Goal: Check status: Check status

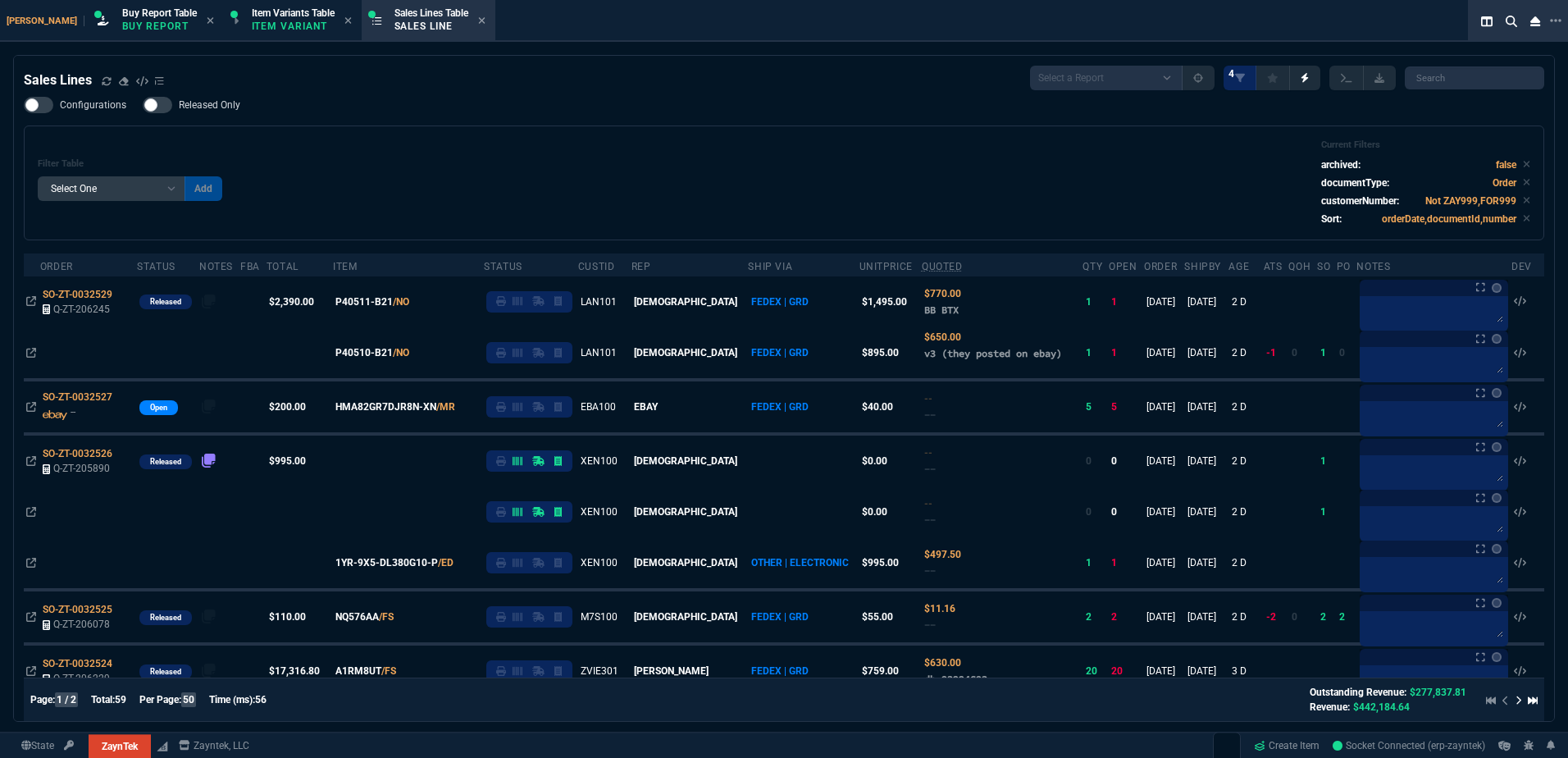
select select "1: BROV"
select select
click at [95, 79] on div "Sales Lines" at bounding box center [94, 80] width 140 height 20
click at [101, 81] on div "Sales Lines" at bounding box center [94, 80] width 140 height 20
click at [592, 143] on div "Filter Table Select One Add Filter () Age () ATS () Cond (itemVariantCode) Cust…" at bounding box center [784, 182] width 1493 height 87
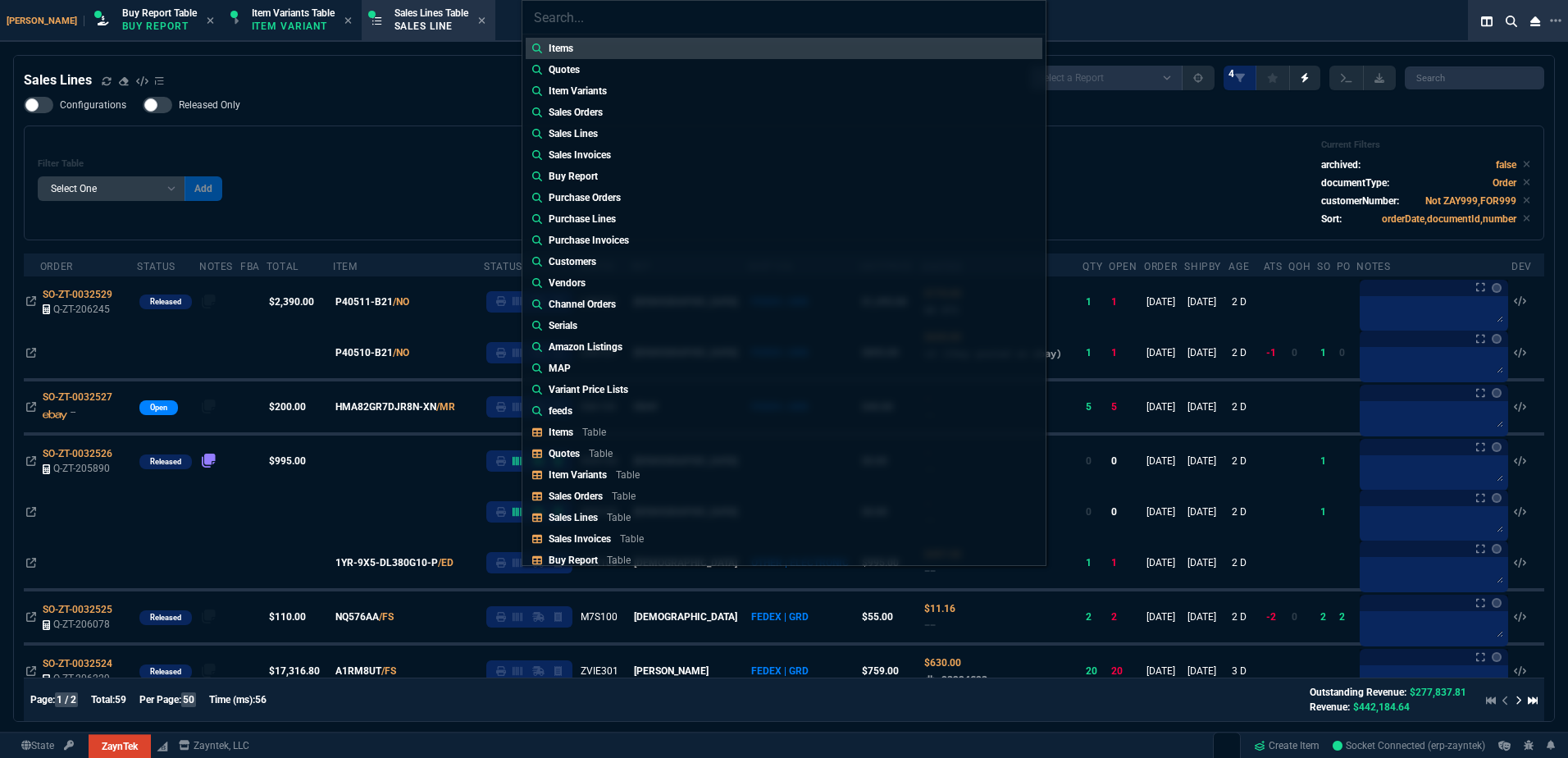
type input "Sales Invoices: SSINV-ZT-0012232"
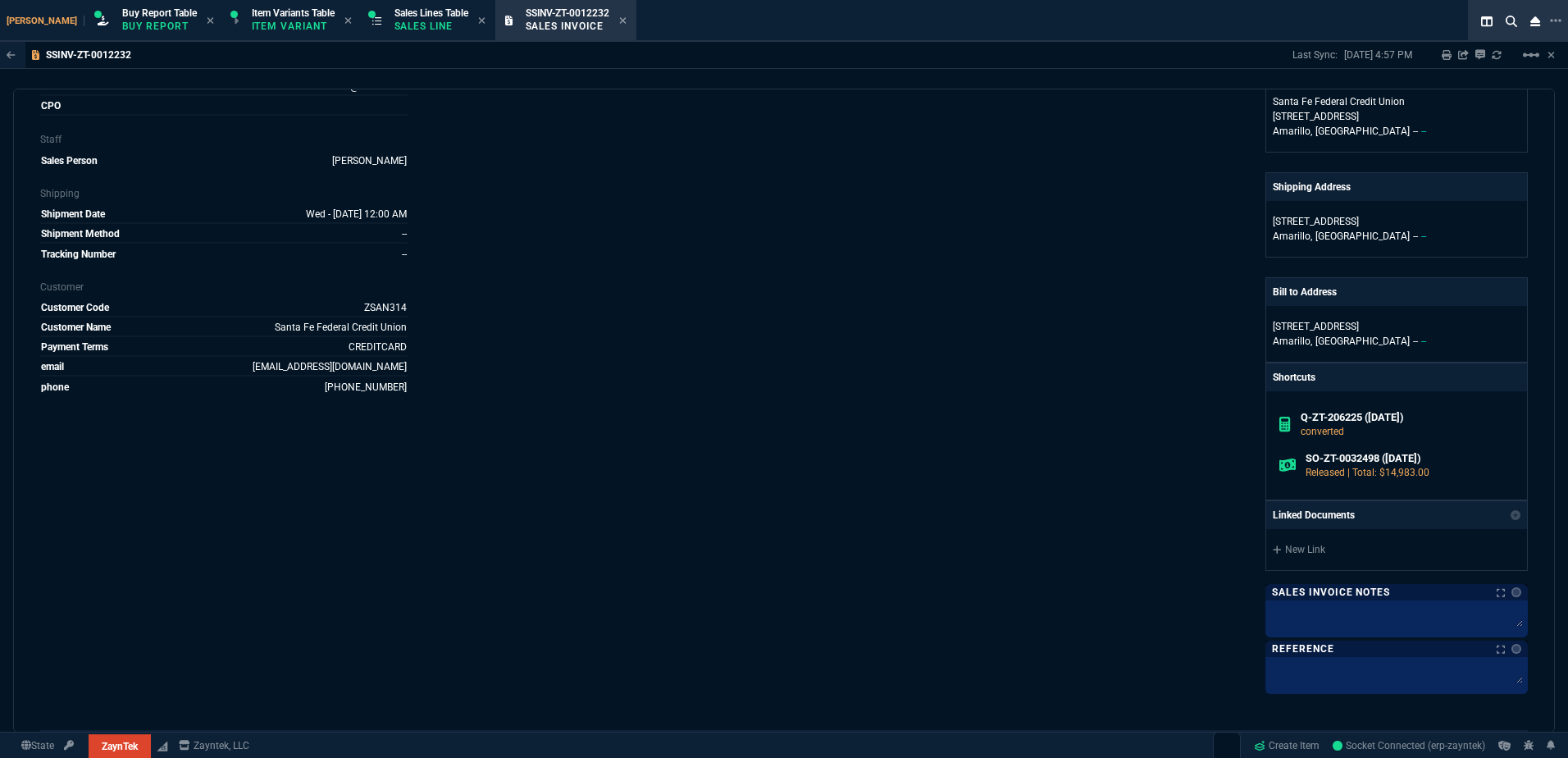
scroll to position [328, 0]
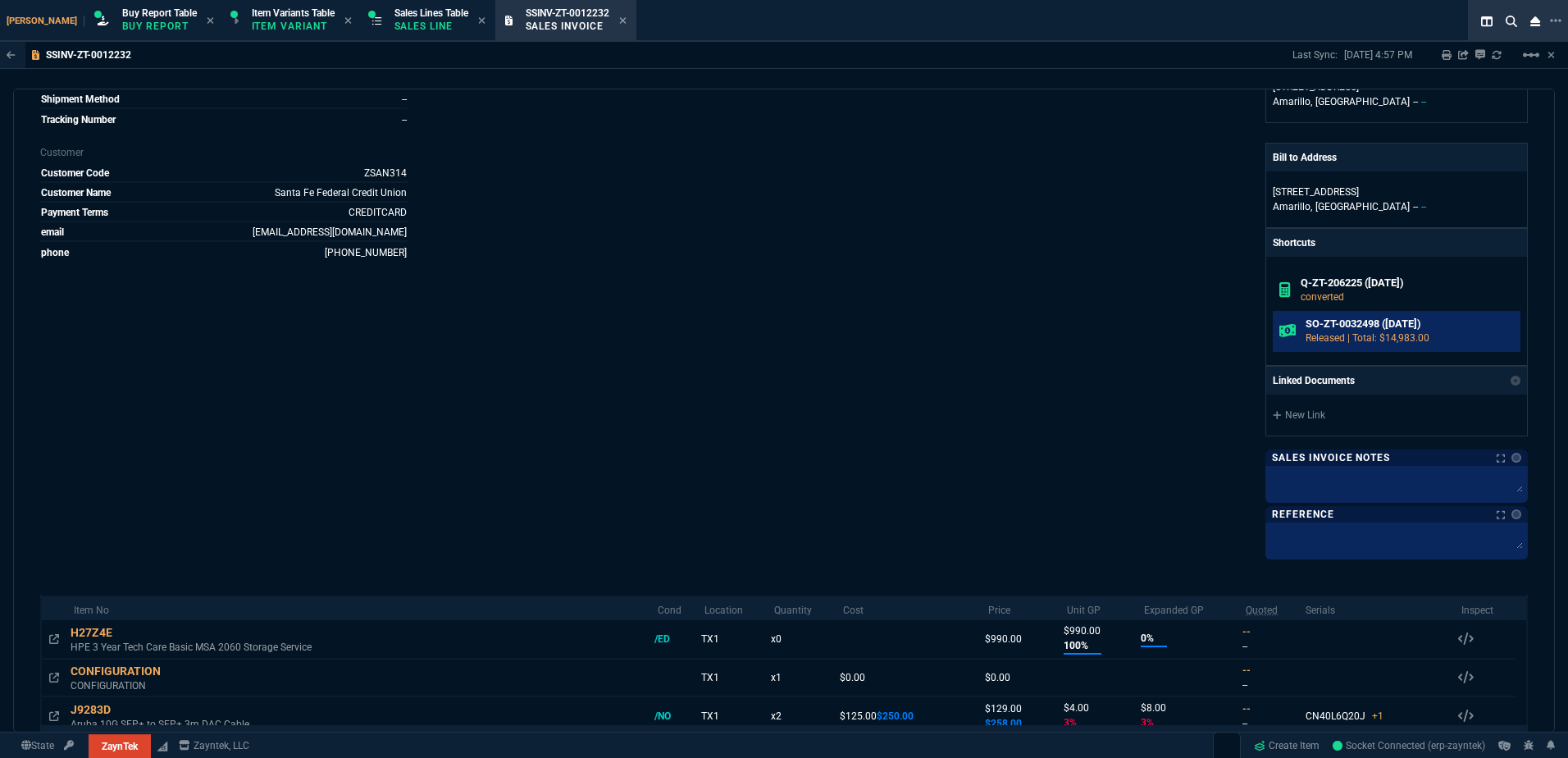
click at [1321, 333] on p "Released | Total: $14,983.00" at bounding box center [1410, 338] width 209 height 15
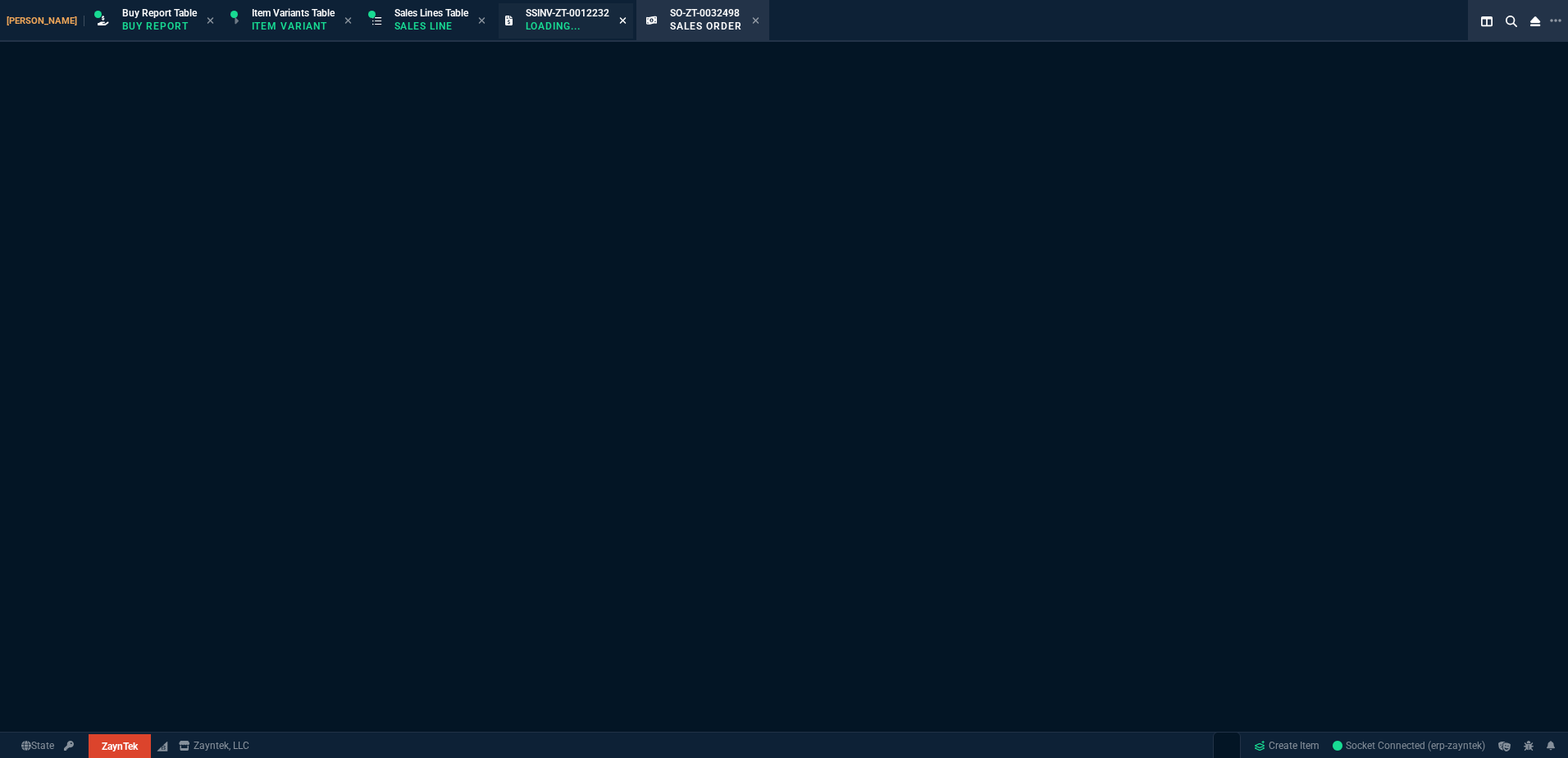
click at [619, 18] on icon at bounding box center [622, 20] width 6 height 6
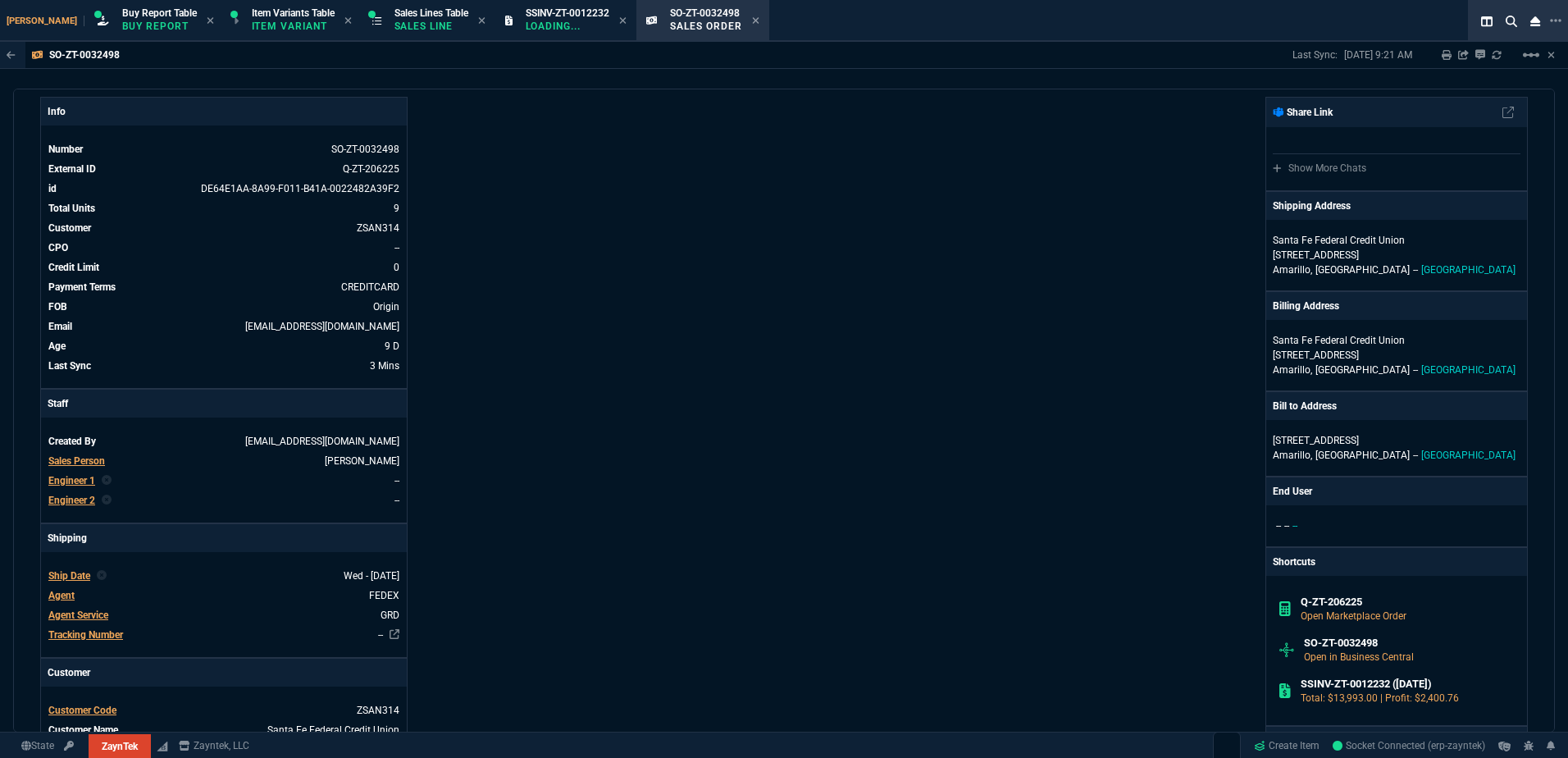
scroll to position [82, 0]
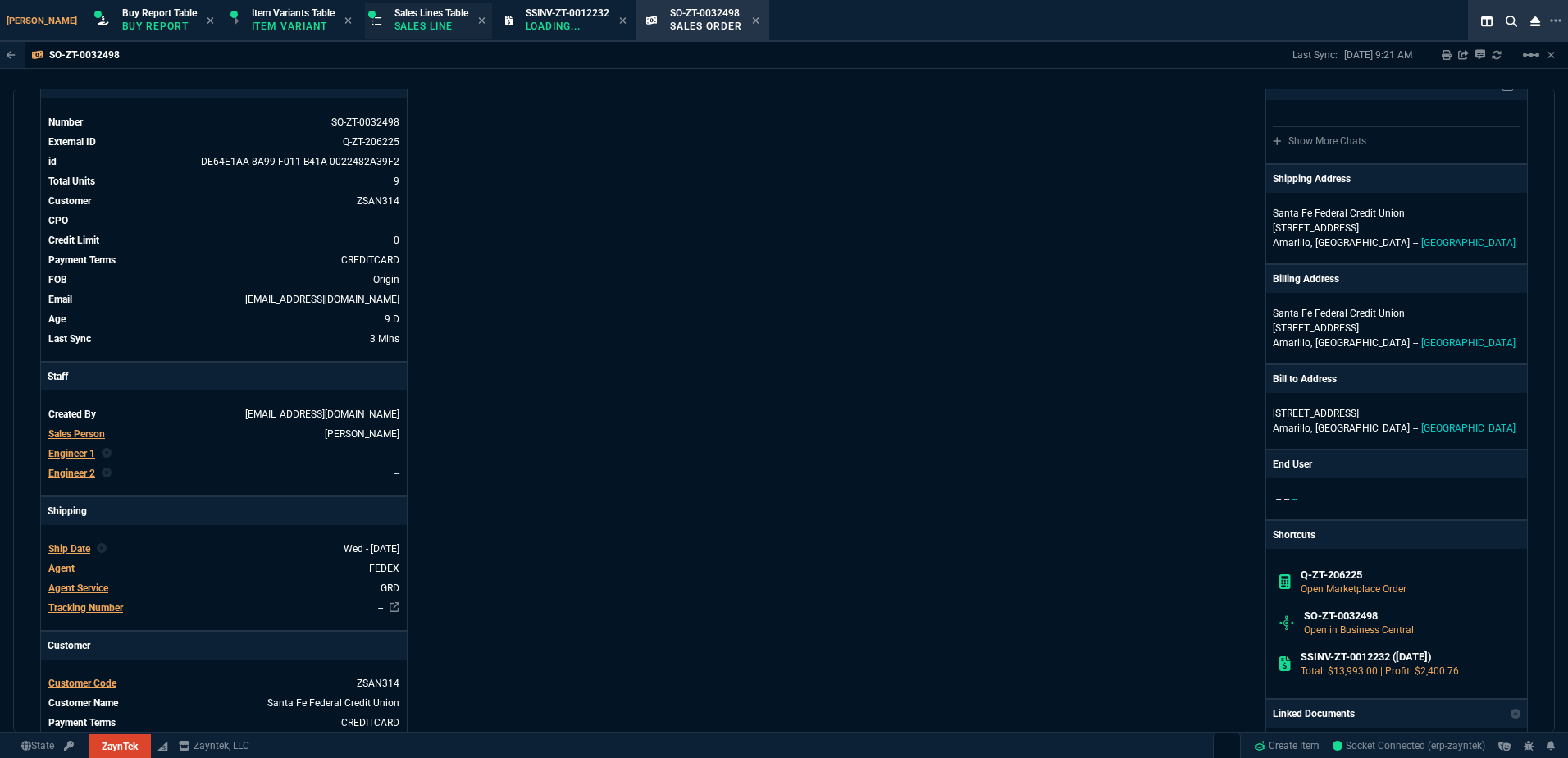
click at [396, 8] on span "Sales Lines Table" at bounding box center [431, 12] width 74 height 12
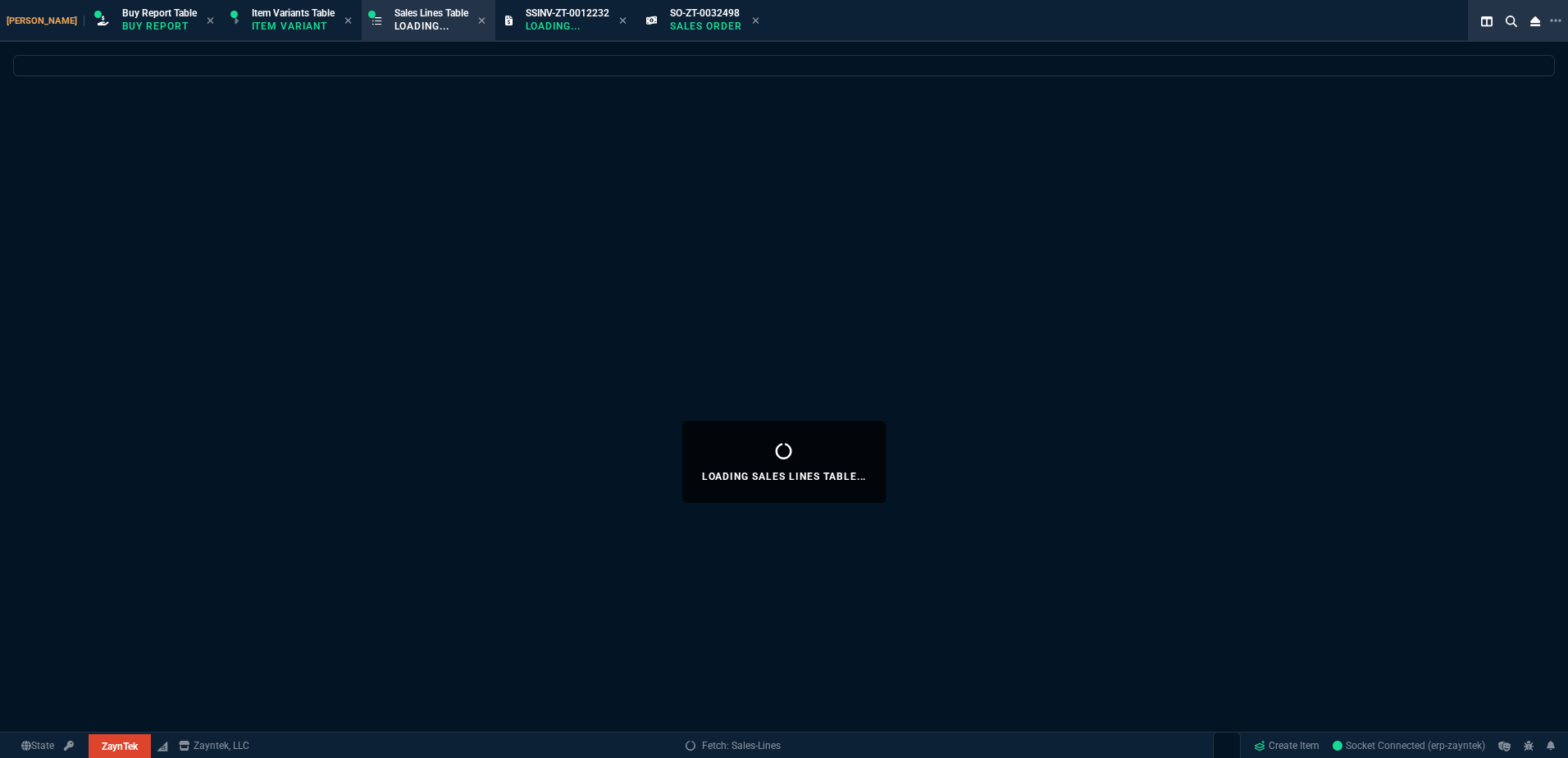
click at [587, 23] on div "SSINV-ZT-0012232 Loading..." at bounding box center [575, 21] width 101 height 29
click at [619, 21] on icon at bounding box center [623, 20] width 7 height 10
select select
